Goal: Task Accomplishment & Management: Use online tool/utility

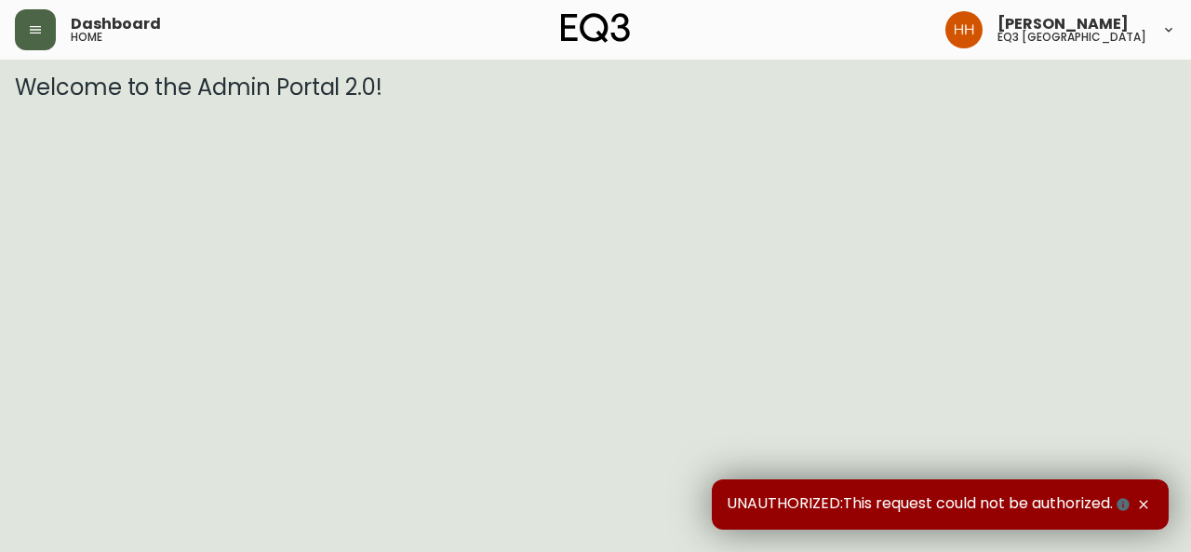
click at [39, 34] on icon "button" at bounding box center [35, 29] width 15 height 15
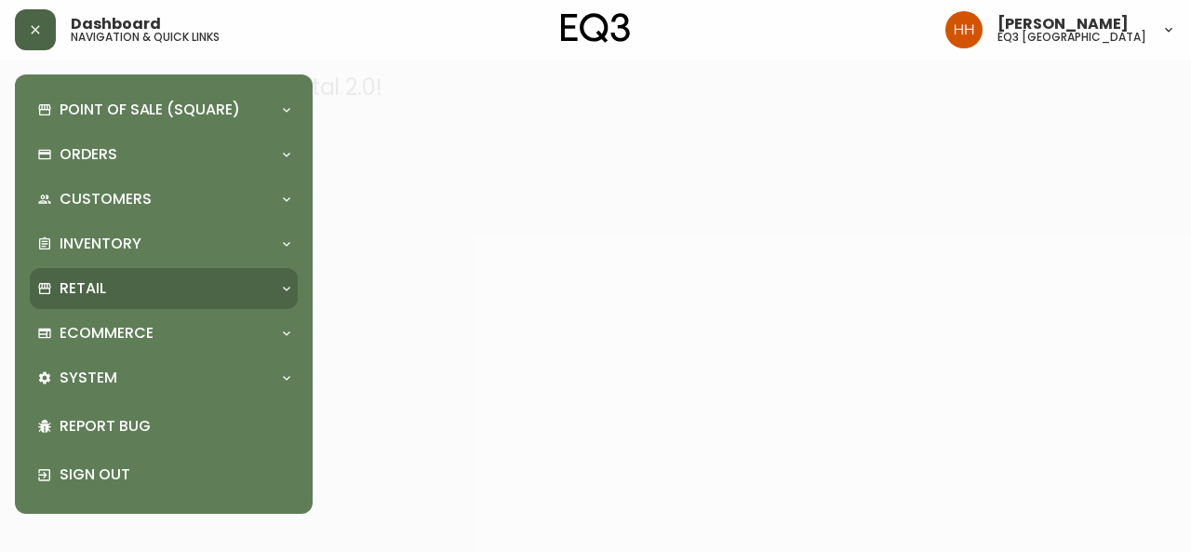
click at [105, 294] on p "Retail" at bounding box center [83, 288] width 47 height 20
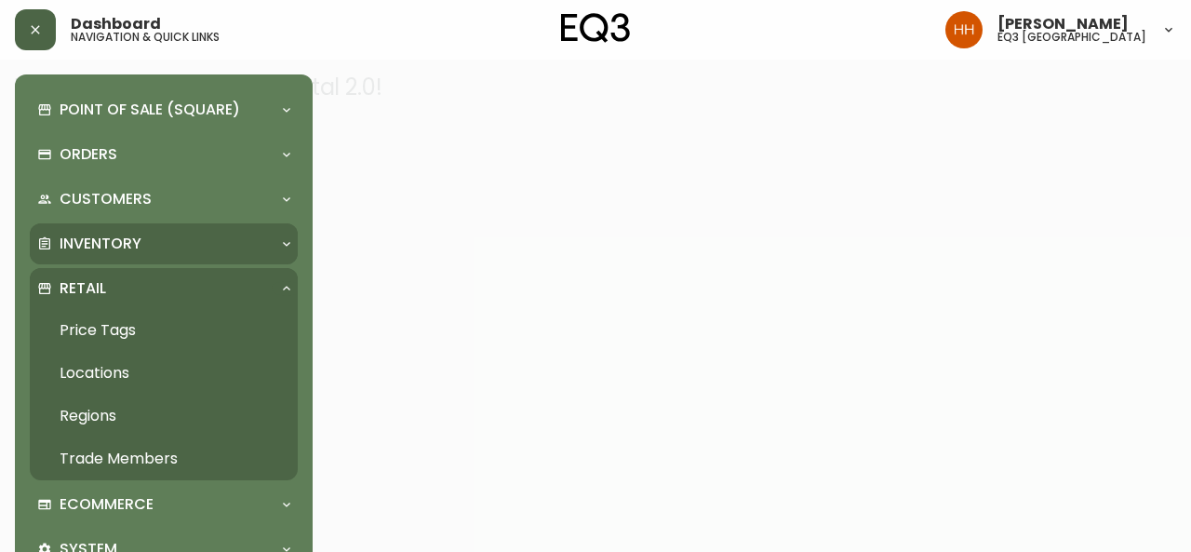
click at [159, 224] on div "Inventory" at bounding box center [164, 243] width 268 height 41
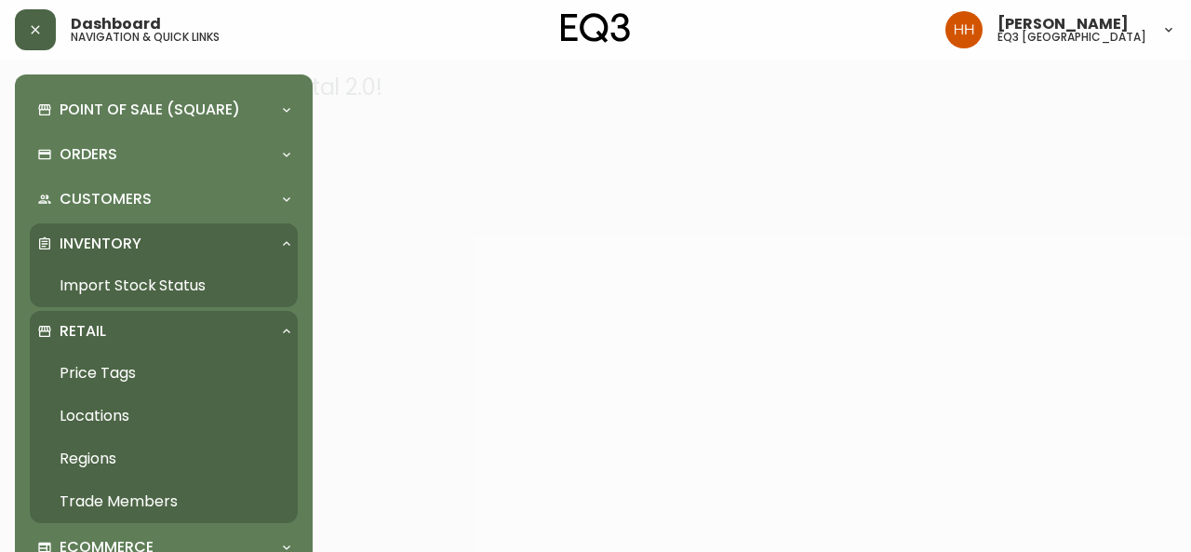
click at [234, 272] on link "Import Stock Status" at bounding box center [164, 285] width 268 height 43
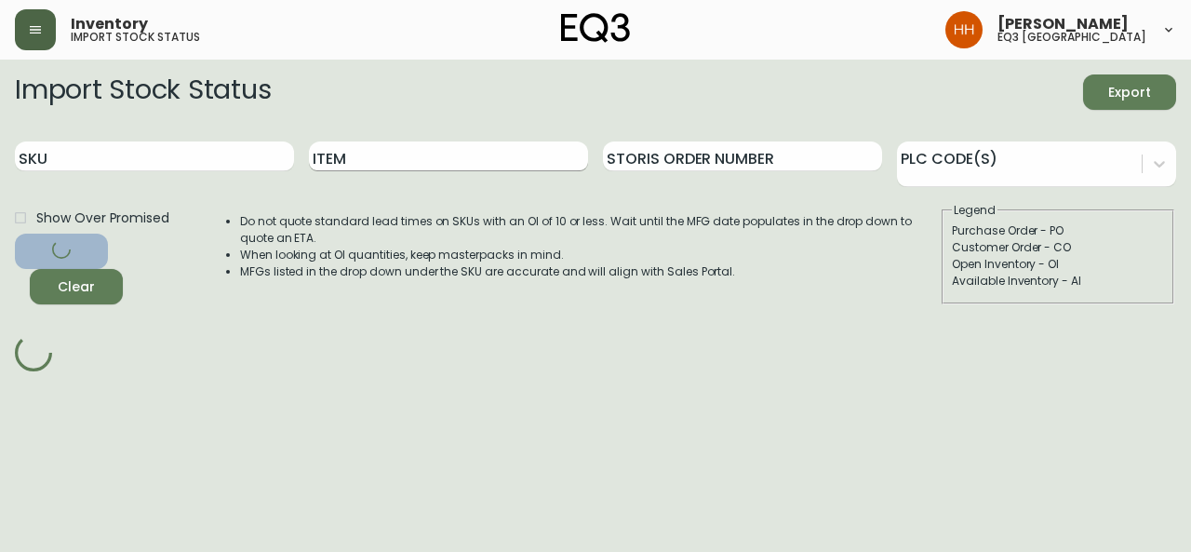
click at [475, 158] on input "Item" at bounding box center [448, 156] width 279 height 30
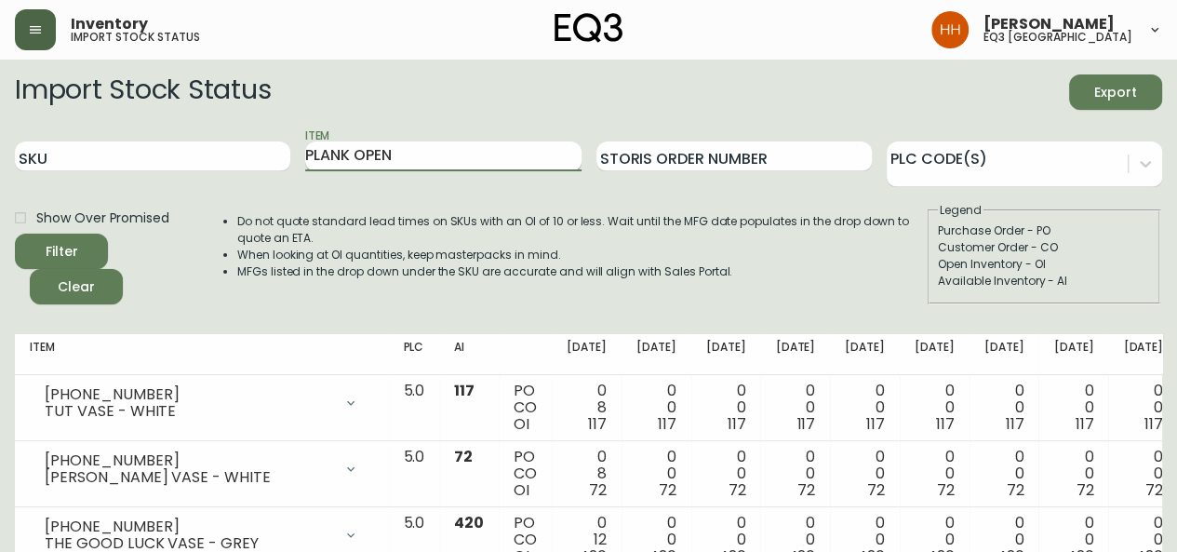
type input "PLANK OPEN"
click at [15, 234] on button "Filter" at bounding box center [61, 251] width 93 height 35
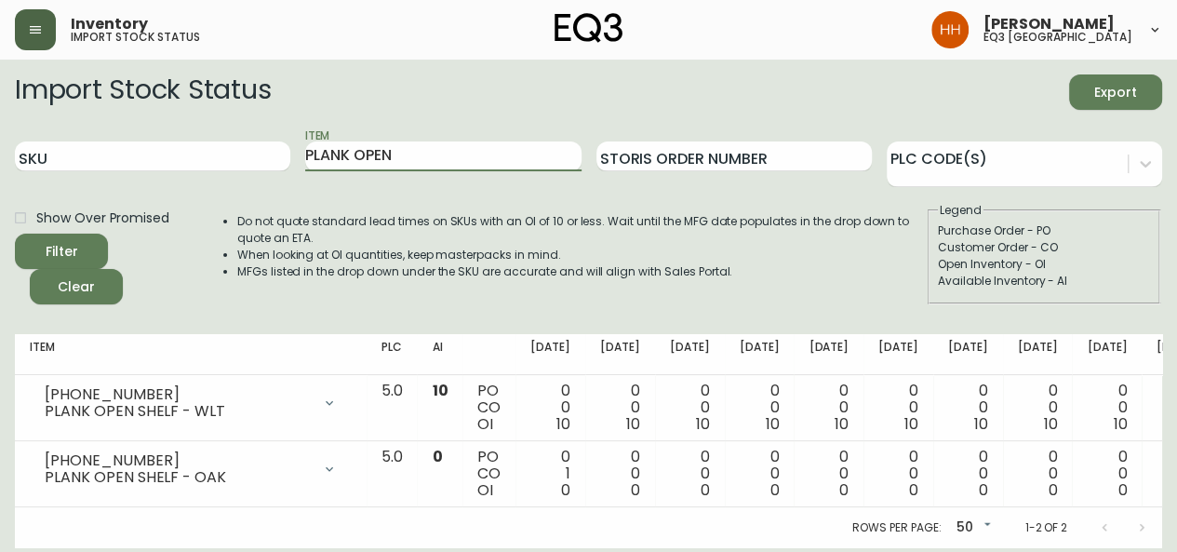
drag, startPoint x: 368, startPoint y: 165, endPoint x: 256, endPoint y: 194, distance: 116.2
click at [270, 191] on form "Import Stock Status Export SKU Item PLANK OPEN Storis Order Number PLC Code(s) …" at bounding box center [588, 189] width 1147 height 230
click at [69, 166] on input "SKU" at bounding box center [152, 156] width 275 height 30
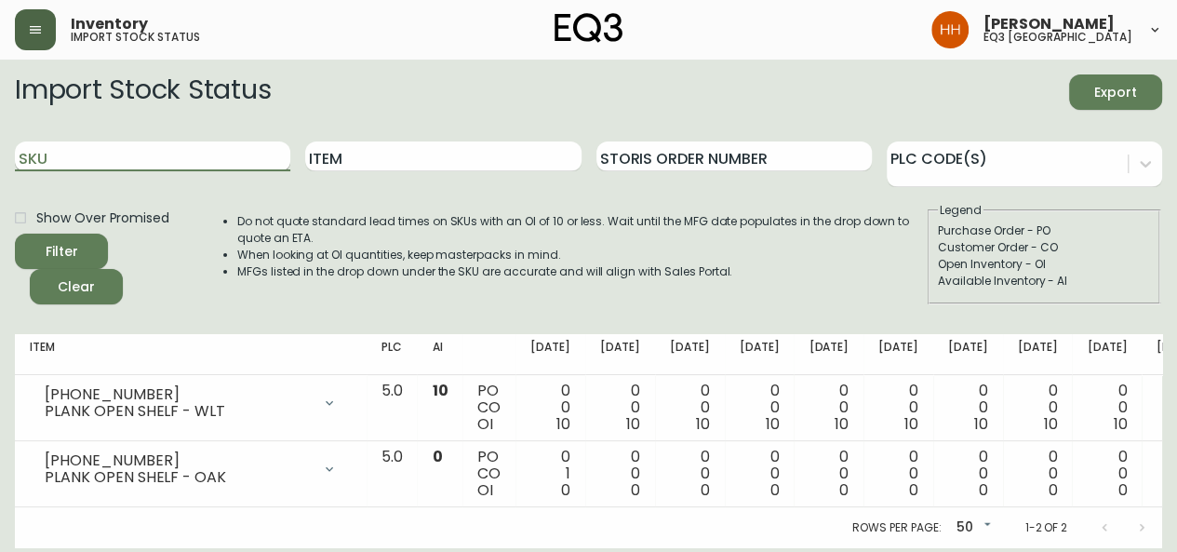
paste input "3020-663-16-A"
click at [15, 234] on button "Filter" at bounding box center [61, 251] width 93 height 35
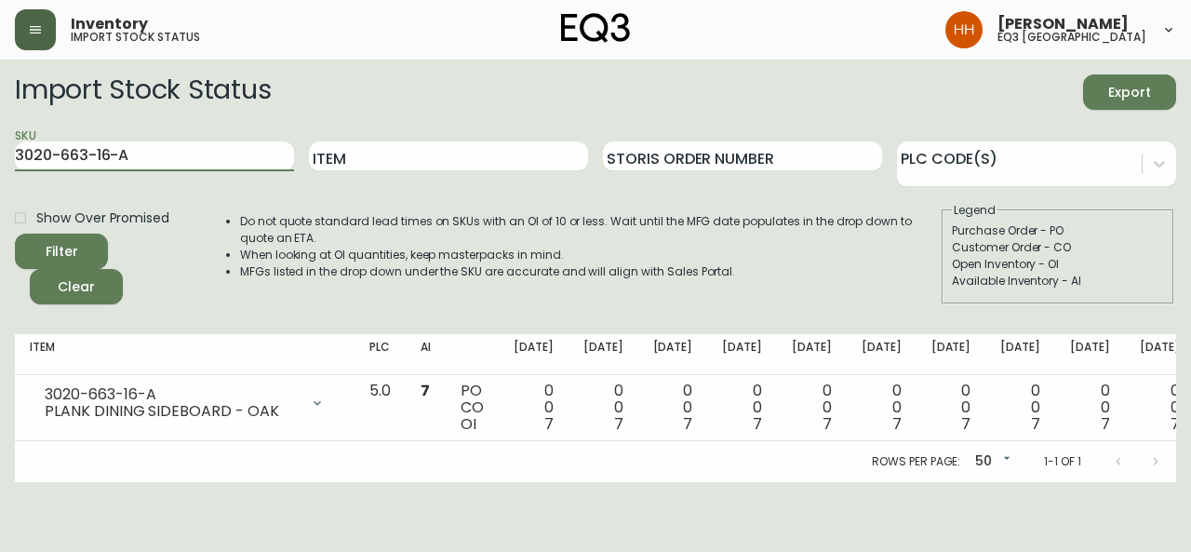
drag, startPoint x: 216, startPoint y: 157, endPoint x: 0, endPoint y: 181, distance: 217.2
click at [0, 181] on main "Import Stock Status Export SKU 3020-663-16-A Item Storis Order Number PLC Code(…" at bounding box center [595, 271] width 1191 height 422
paste input "4-16-B"
click at [15, 234] on button "Filter" at bounding box center [61, 251] width 93 height 35
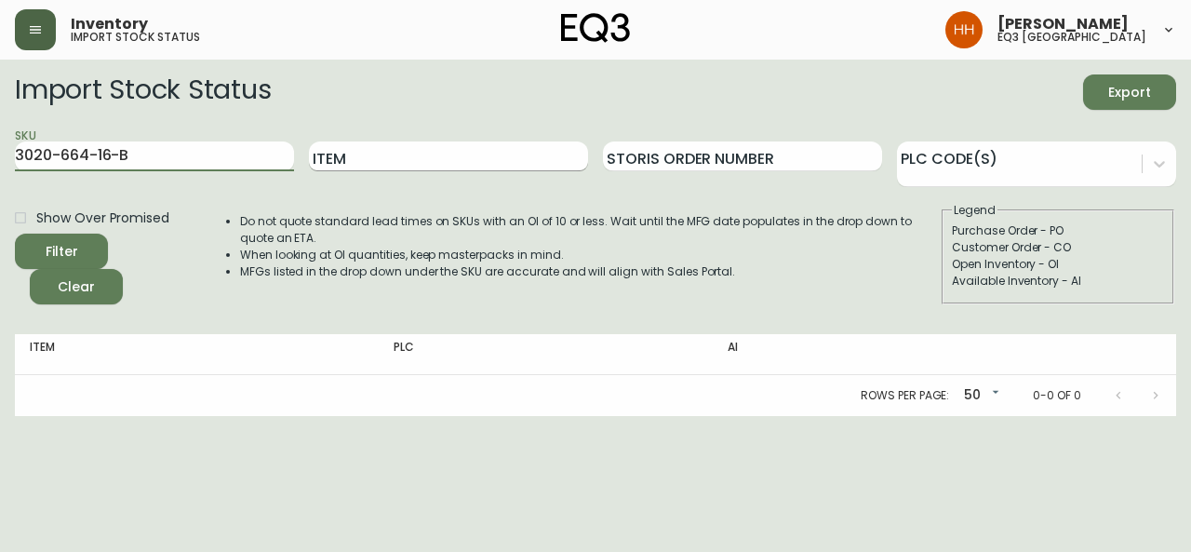
click at [15, 234] on button "Filter" at bounding box center [61, 251] width 93 height 35
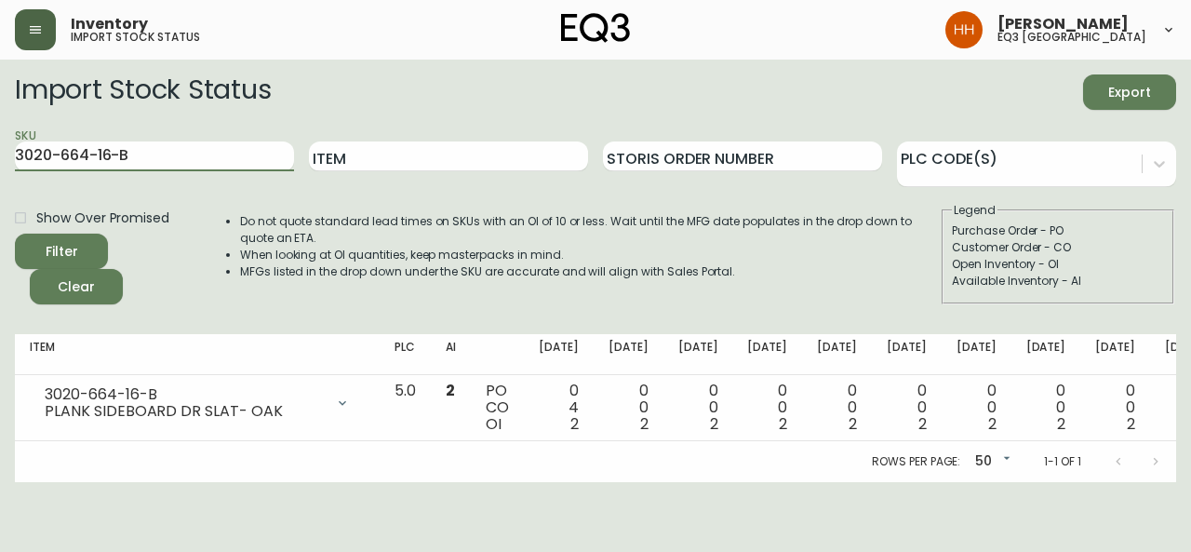
drag, startPoint x: 118, startPoint y: 158, endPoint x: 0, endPoint y: 170, distance: 118.8
click at [0, 167] on main "Import Stock Status Export SKU 3020-664-16-B Item Storis Order Number PLC Code(…" at bounding box center [595, 271] width 1191 height 422
paste input "7130-629-16-A"
click at [15, 234] on button "Filter" at bounding box center [61, 251] width 93 height 35
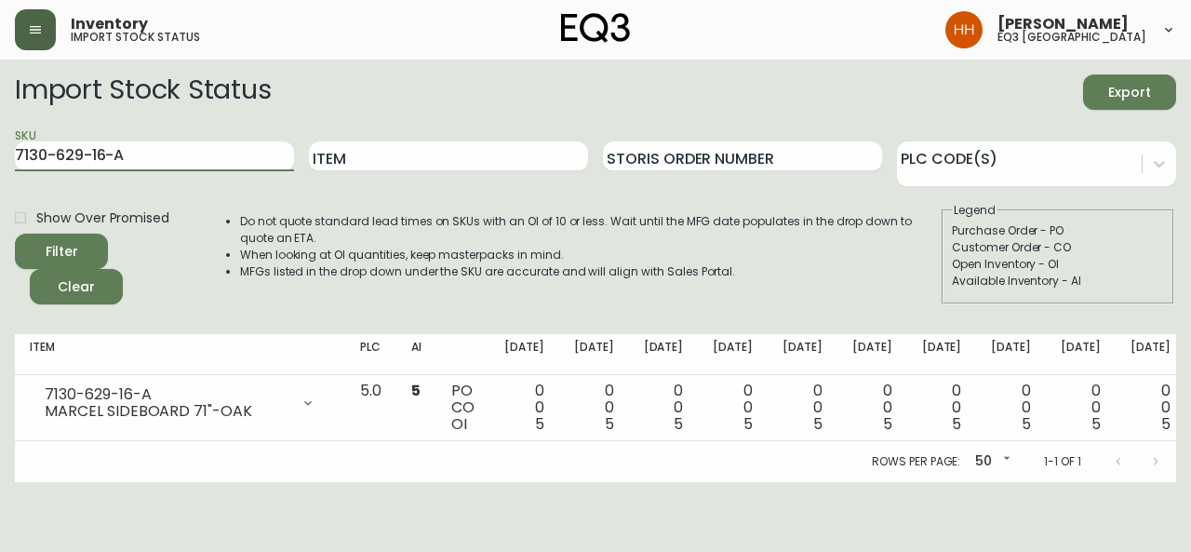
drag, startPoint x: 0, startPoint y: 167, endPoint x: 0, endPoint y: 177, distance: 10.2
click at [0, 167] on main "Import Stock Status Export SKU 7130-629-16-A Item Storis Order Number PLC Code(…" at bounding box center [595, 271] width 1191 height 422
paste input "B"
click at [15, 234] on button "Filter" at bounding box center [61, 251] width 93 height 35
drag, startPoint x: 195, startPoint y: 148, endPoint x: 0, endPoint y: 142, distance: 195.4
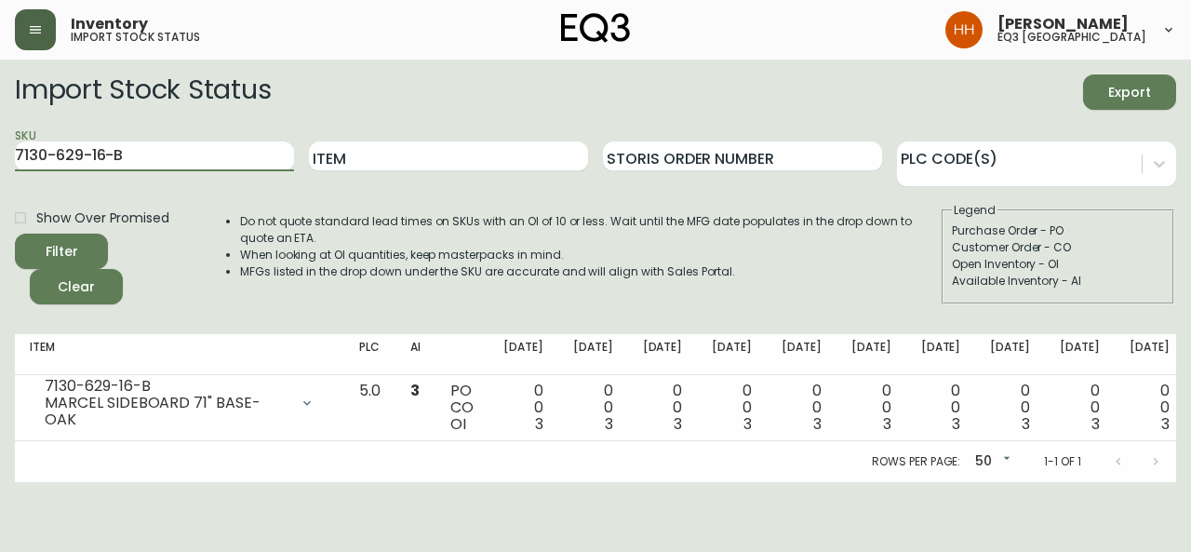
click at [0, 150] on main "Import Stock Status Export SKU 7130-629-16-B Item Storis Order Number PLC Code(…" at bounding box center [595, 271] width 1191 height 422
paste input "8-13-A"
click at [15, 234] on button "Filter" at bounding box center [61, 251] width 93 height 35
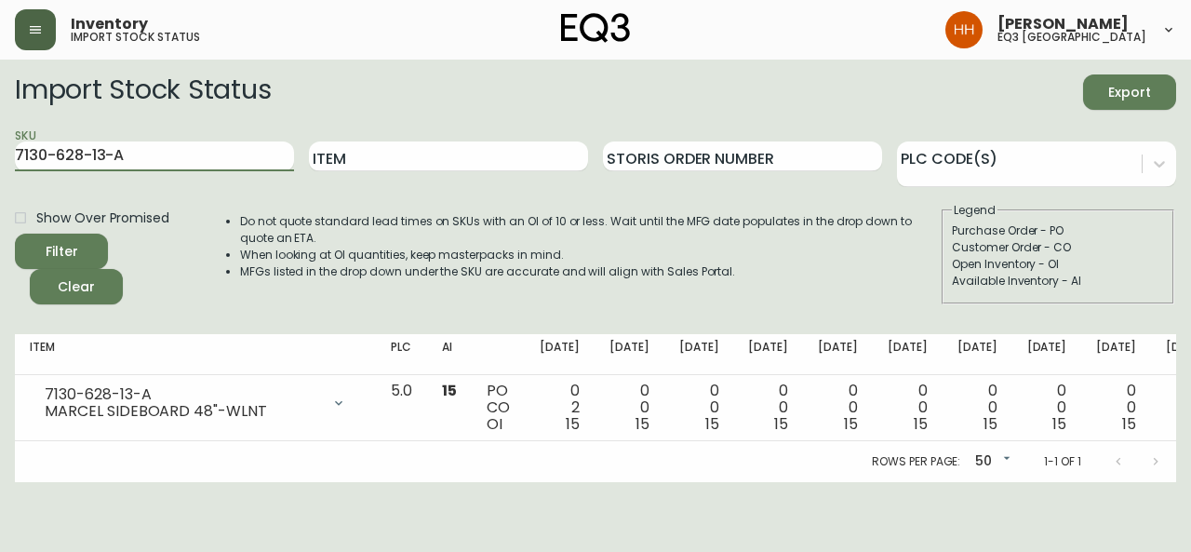
drag, startPoint x: 190, startPoint y: 157, endPoint x: 0, endPoint y: 152, distance: 189.9
click at [0, 154] on main "Import Stock Status Export SKU 7130-628-13-A Item Storis Order Number PLC Code(…" at bounding box center [595, 271] width 1191 height 422
paste input "B"
type input "7130-628-13-B"
click at [15, 234] on button "Filter" at bounding box center [61, 251] width 93 height 35
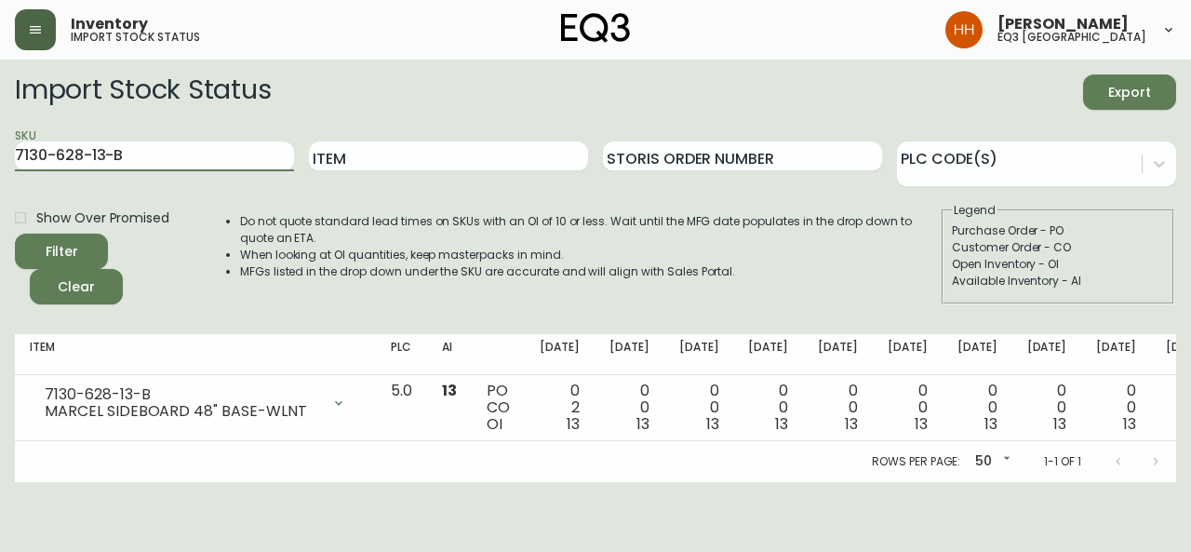
drag, startPoint x: 159, startPoint y: 155, endPoint x: 0, endPoint y: 142, distance: 159.6
click at [0, 141] on main "Import Stock Status Export SKU 7130-628-13-B Item Storis Order Number PLC Code(…" at bounding box center [595, 271] width 1191 height 422
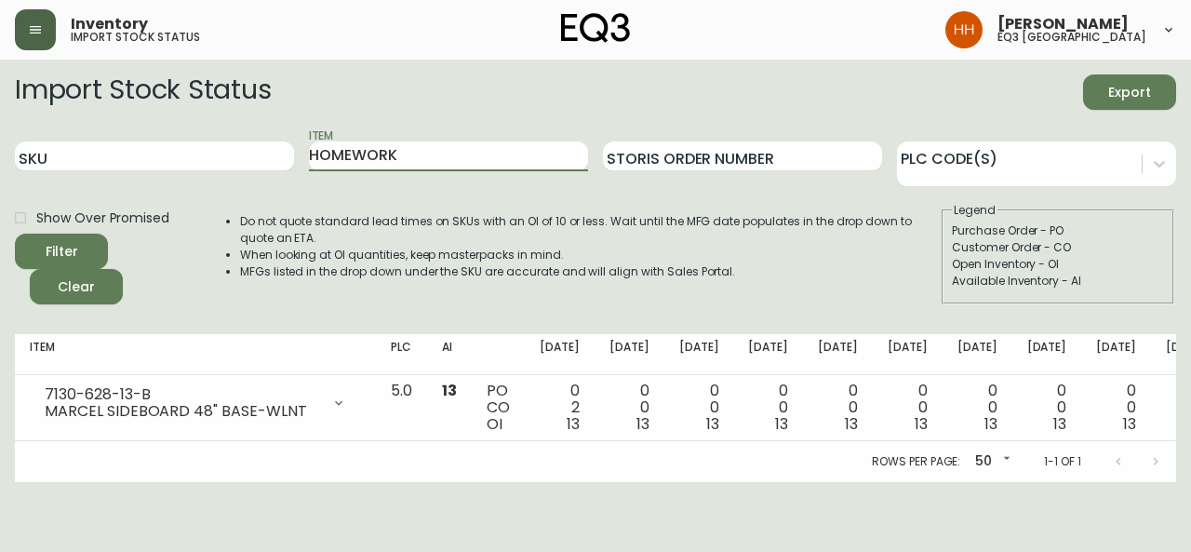
type input "HOMEWORK"
click at [15, 234] on button "Filter" at bounding box center [61, 251] width 93 height 35
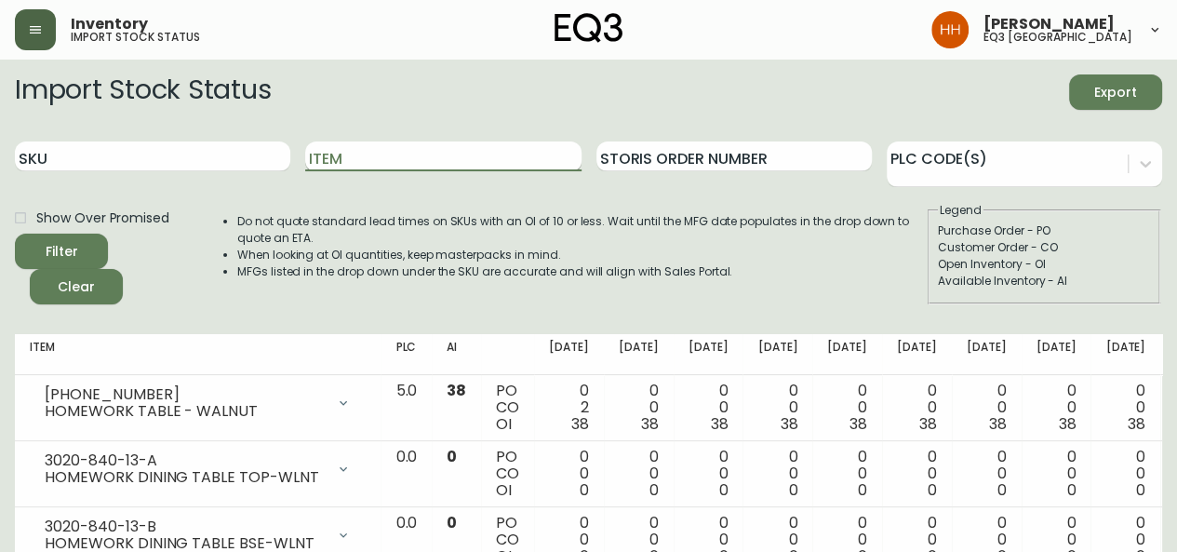
click at [372, 150] on input "Item" at bounding box center [442, 156] width 275 height 30
click at [15, 234] on button "Filter" at bounding box center [61, 251] width 93 height 35
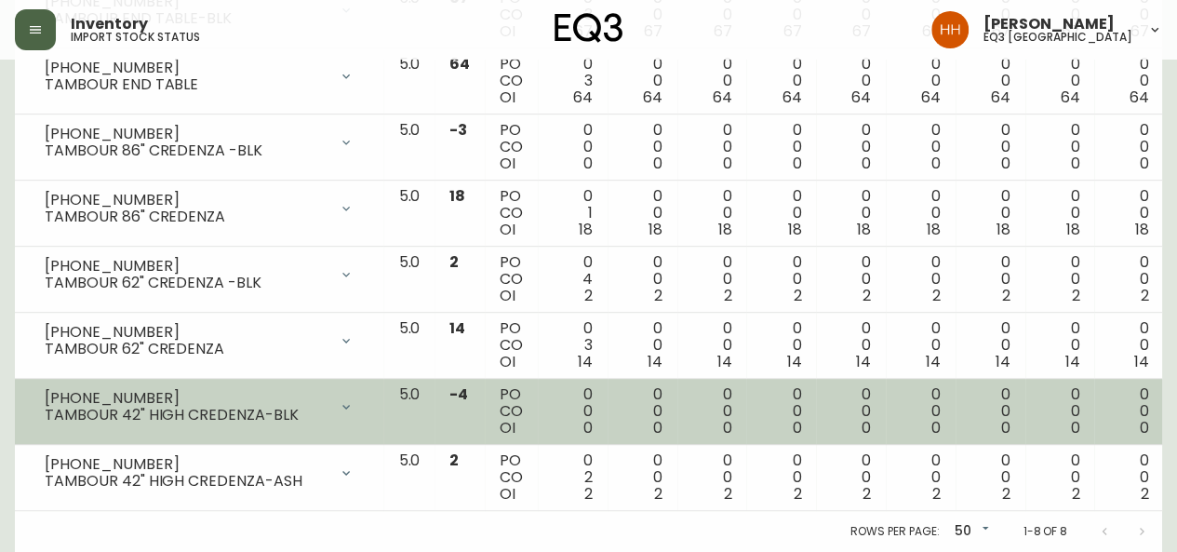
scroll to position [311, 0]
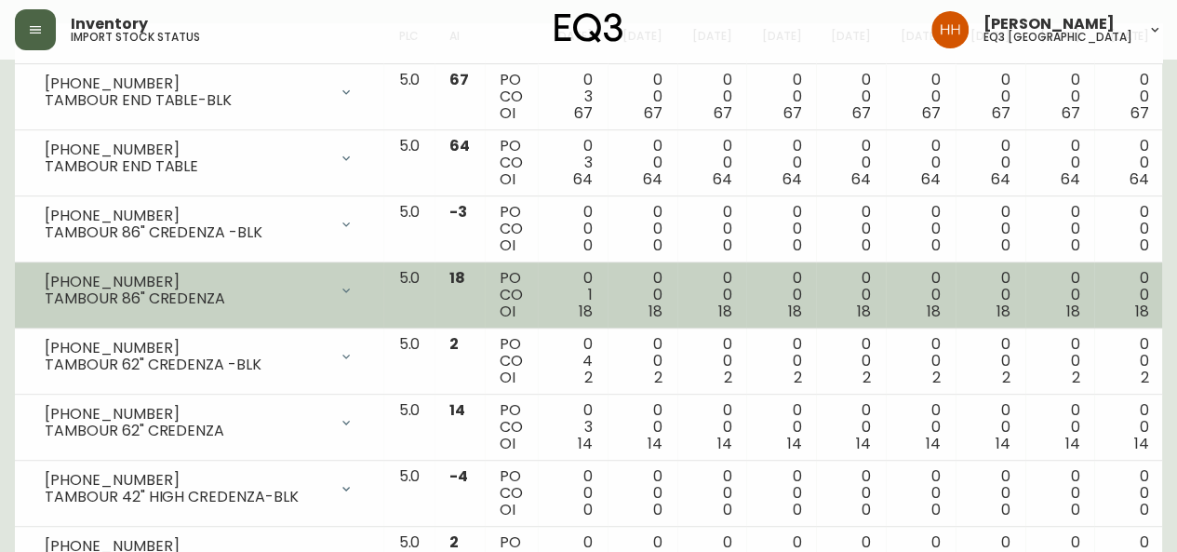
click at [201, 297] on div "TAMBOUR 86" CREDENZA" at bounding box center [186, 298] width 283 height 17
click at [199, 295] on div "TAMBOUR 86" CREDENZA" at bounding box center [186, 298] width 283 height 17
click at [226, 295] on div "TAMBOUR 86" CREDENZA" at bounding box center [186, 298] width 283 height 17
click at [225, 297] on div "TAMBOUR 86" CREDENZA" at bounding box center [186, 298] width 283 height 17
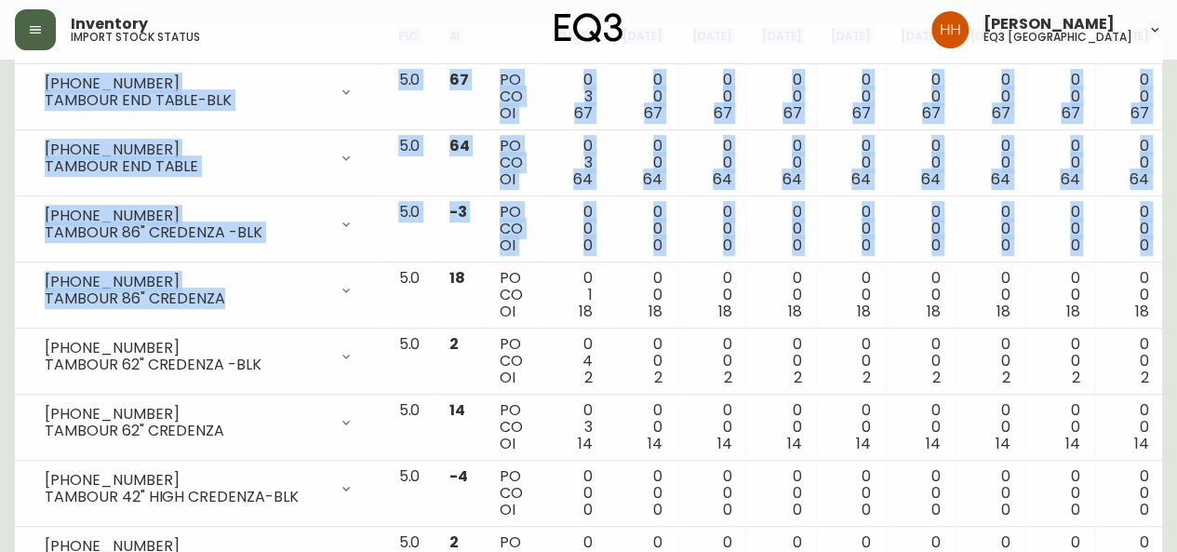
drag, startPoint x: 220, startPoint y: 296, endPoint x: 0, endPoint y: 253, distance: 224.6
click at [0, 253] on main "Import Stock Status Export SKU Item TAMBOUR Storis Order Number PLC Code(s) Sho…" at bounding box center [588, 191] width 1177 height 885
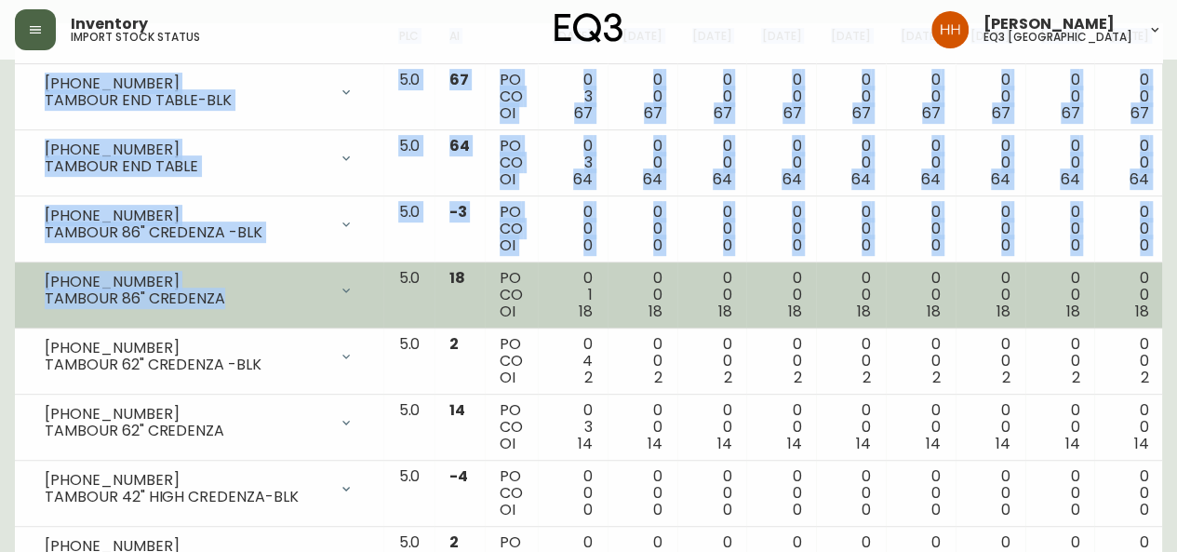
click at [212, 293] on div "TAMBOUR 86" CREDENZA" at bounding box center [186, 298] width 283 height 17
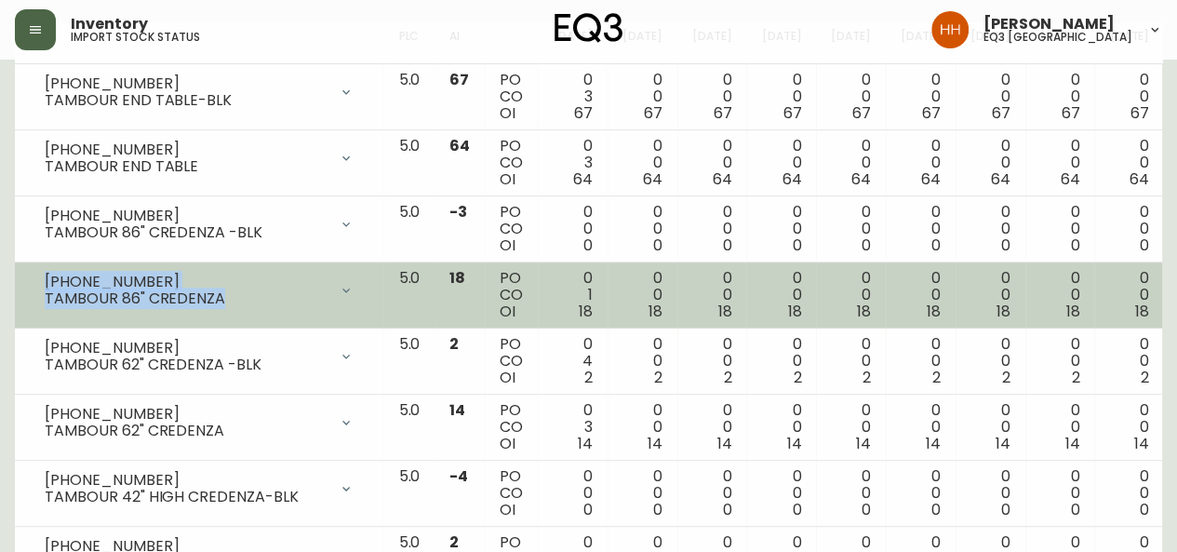
drag, startPoint x: 237, startPoint y: 300, endPoint x: 25, endPoint y: 264, distance: 215.2
click at [25, 264] on td "3020-621-8 TAMBOUR 86" CREDENZA Opening Balance 19 ( Aug 13, 2025 ) Customer Or…" at bounding box center [199, 295] width 368 height 66
click at [243, 306] on div "3020-621-8 TAMBOUR 86" CREDENZA" at bounding box center [199, 290] width 339 height 41
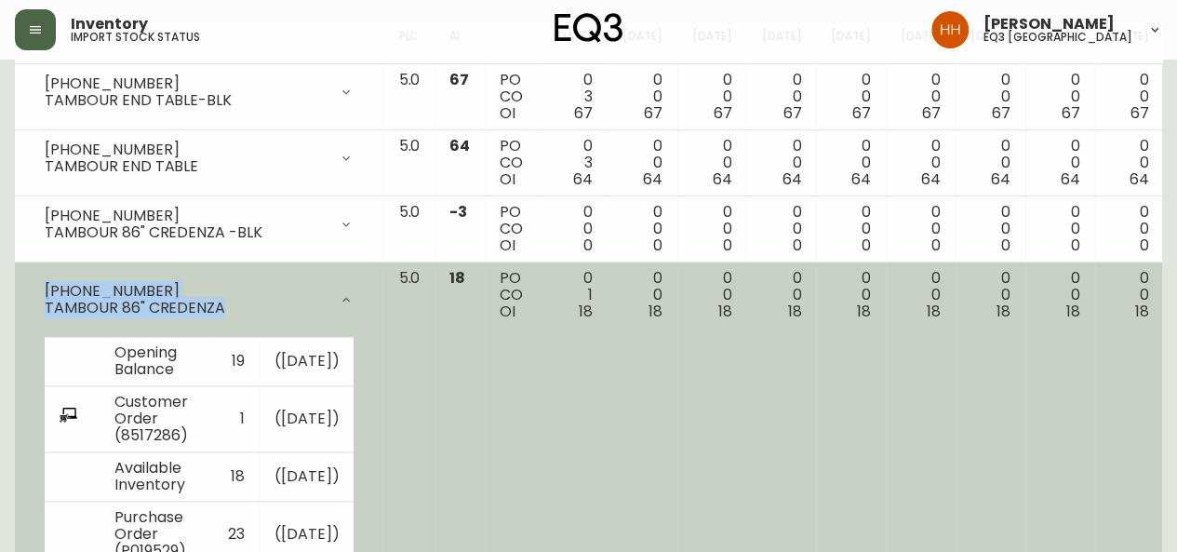
click at [228, 300] on div "TAMBOUR 86" CREDENZA" at bounding box center [186, 308] width 283 height 17
click at [280, 308] on div "TAMBOUR 86" CREDENZA" at bounding box center [186, 308] width 283 height 17
click at [339, 303] on icon at bounding box center [346, 299] width 15 height 15
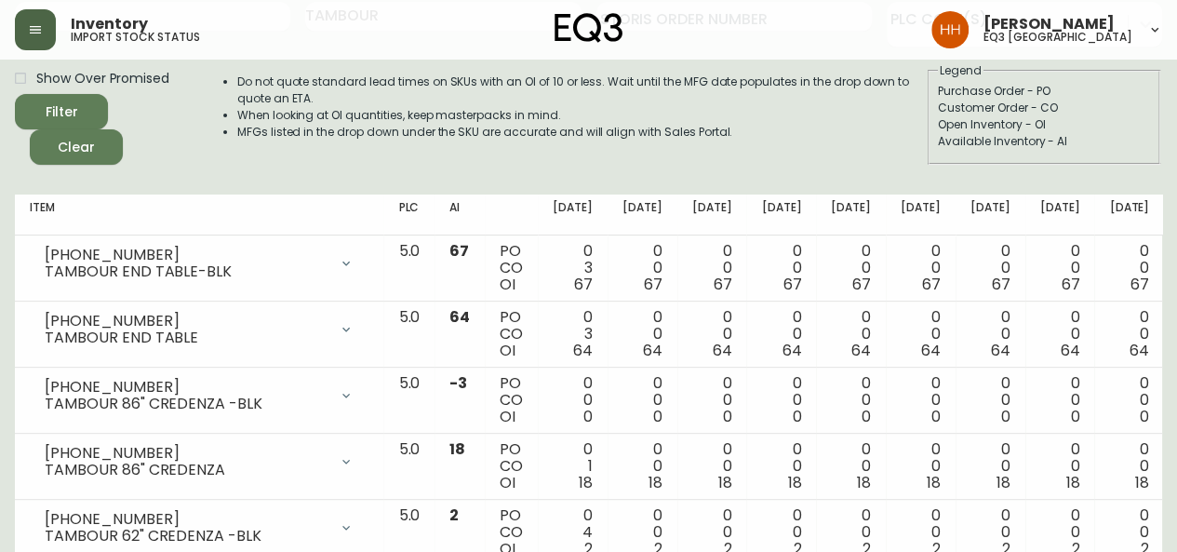
scroll to position [0, 0]
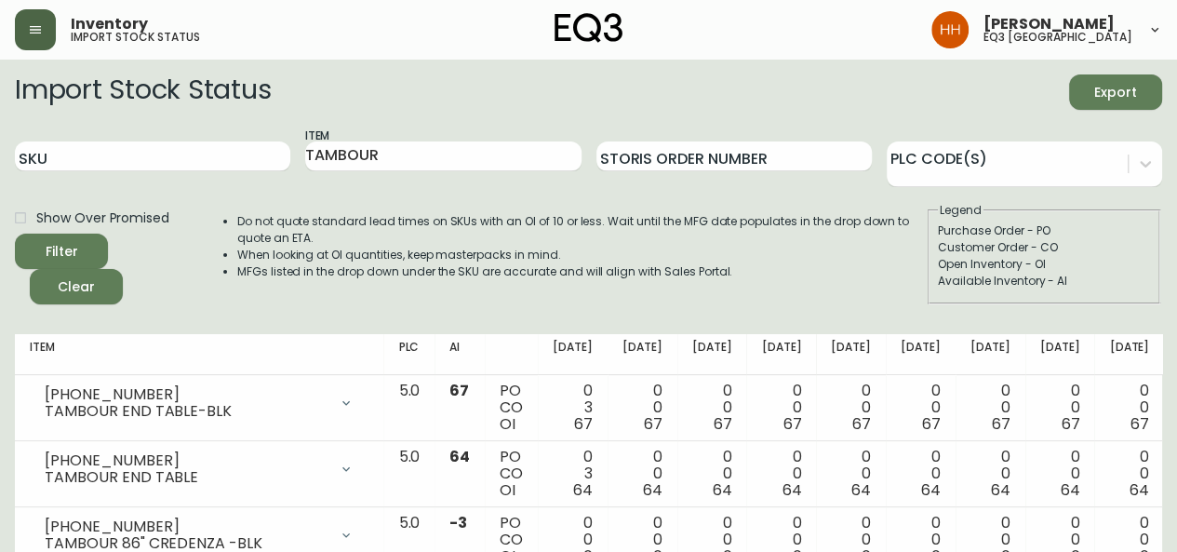
drag, startPoint x: 998, startPoint y: 353, endPoint x: 1117, endPoint y: 364, distance: 119.6
click at [1129, 367] on tr "Item PLC AI Aug 15 Aug 22 Aug 29 Sep 05 Sep 12 Sep 19 Sep 26 Oct 03 Oct 10 Oct …" at bounding box center [763, 354] width 1497 height 41
click at [900, 299] on div "Do not quote standard lead times on SKUs with an OI of 10 or less. Wait until t…" at bounding box center [563, 253] width 726 height 102
drag, startPoint x: 502, startPoint y: 157, endPoint x: 0, endPoint y: 129, distance: 503.1
click at [0, 129] on main "Import Stock Status Export SKU Item TAMBOUR Storis Order Number PLC Code(s) Sho…" at bounding box center [588, 502] width 1177 height 885
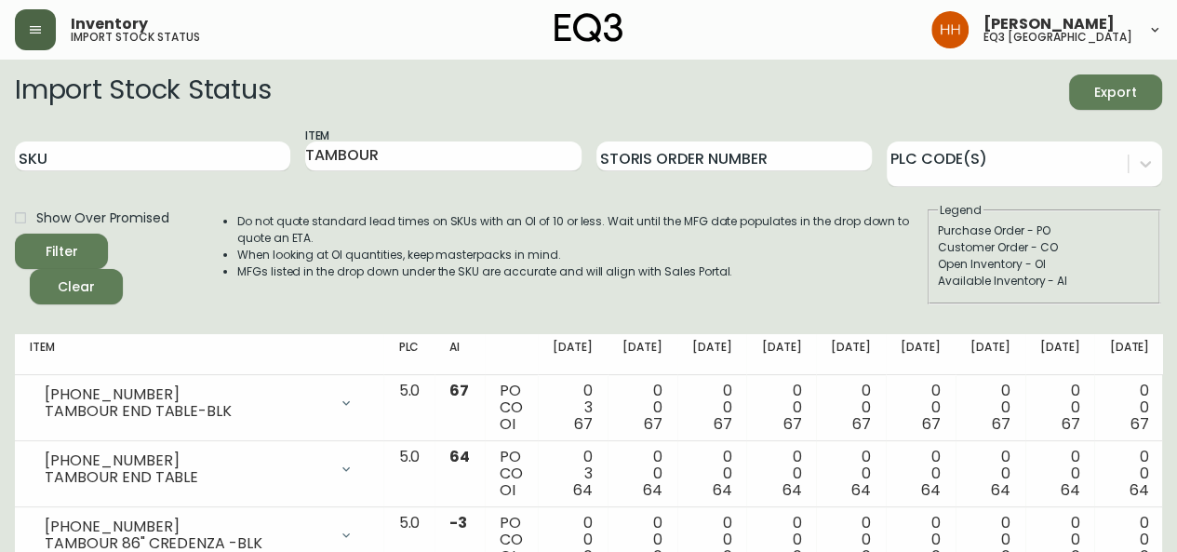
drag, startPoint x: 750, startPoint y: 309, endPoint x: 745, endPoint y: 317, distance: 9.6
click at [748, 310] on div "Import Stock Status Export SKU Item TAMBOUR Storis Order Number PLC Code(s) Sho…" at bounding box center [588, 196] width 1147 height 245
click at [0, 235] on main "Import Stock Status Export SKU Item TAMBOUR Storis Order Number PLC Code(s) Sho…" at bounding box center [588, 502] width 1177 height 885
type input "LILLY"
click at [15, 234] on button "Filter" at bounding box center [61, 251] width 93 height 35
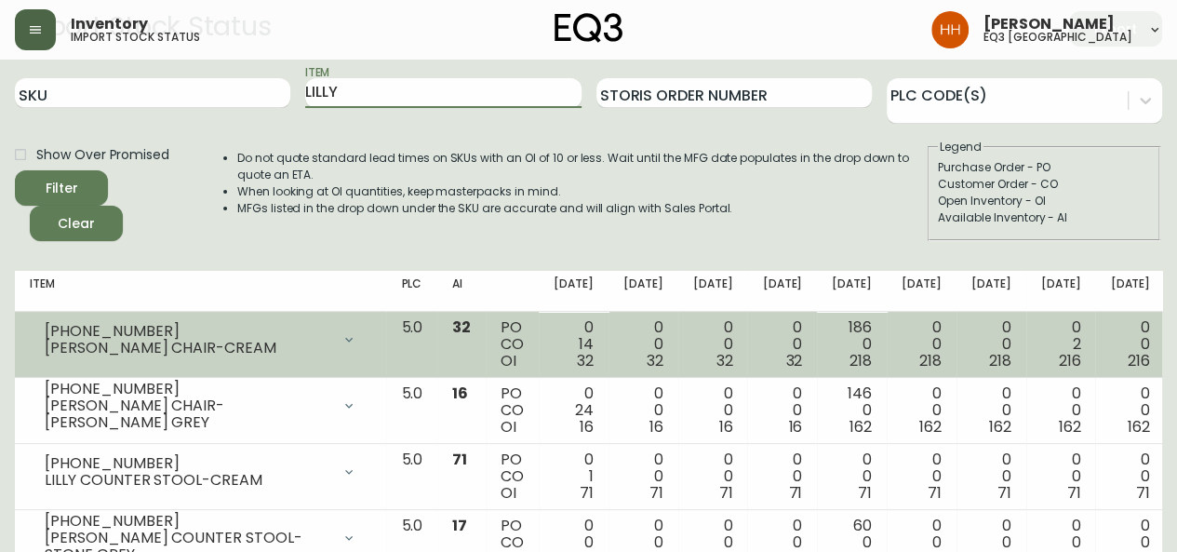
scroll to position [93, 0]
